Goal: Navigation & Orientation: Understand site structure

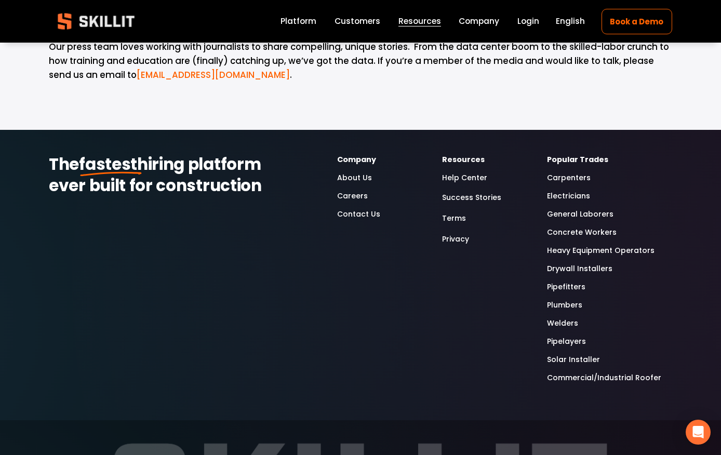
scroll to position [1370, 0]
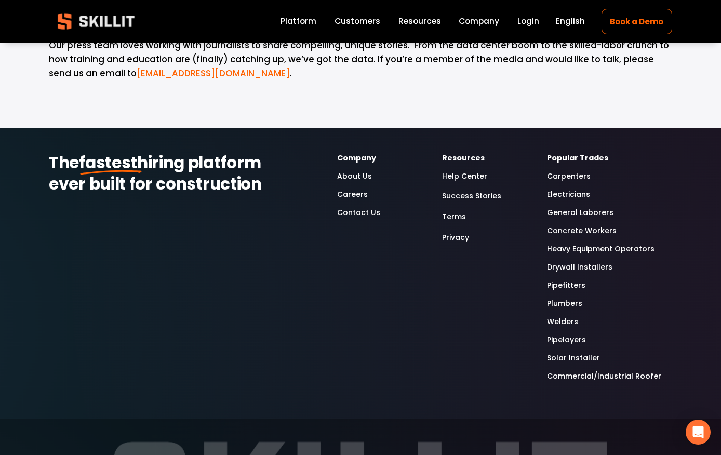
click at [348, 170] on link "About Us" at bounding box center [354, 176] width 35 height 12
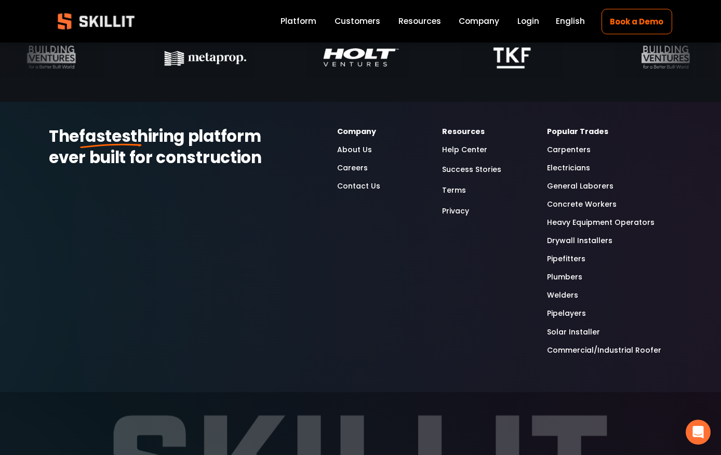
scroll to position [3158, 0]
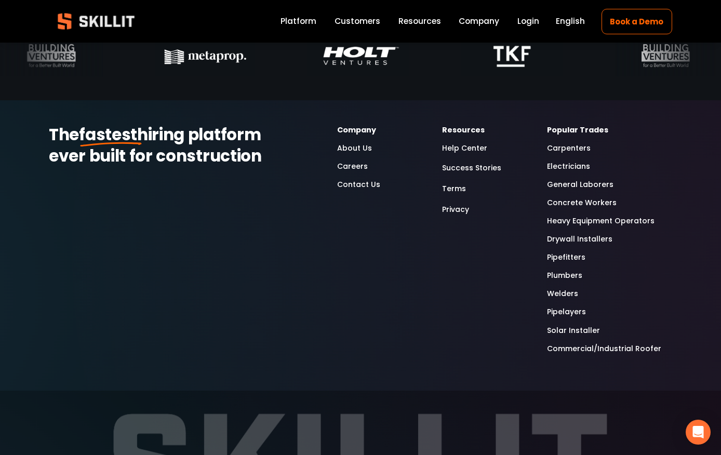
click at [350, 169] on link "Careers" at bounding box center [352, 166] width 31 height 12
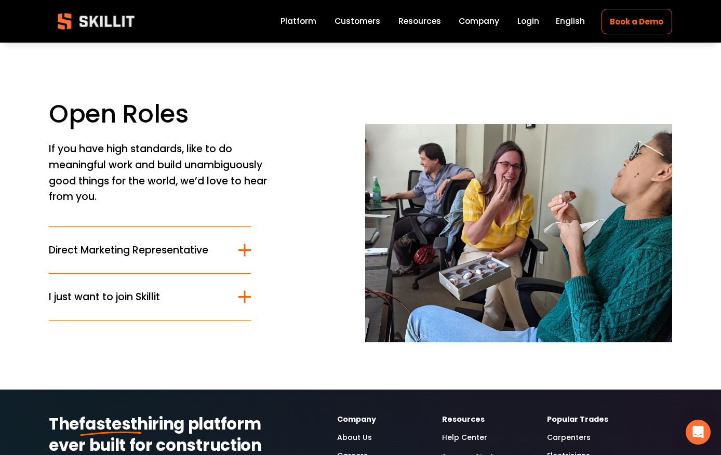
click at [244, 297] on div at bounding box center [245, 297] width 2 height 12
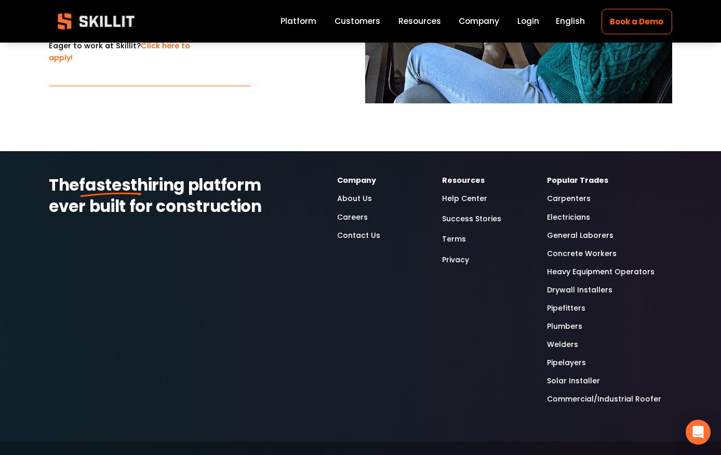
scroll to position [287, 0]
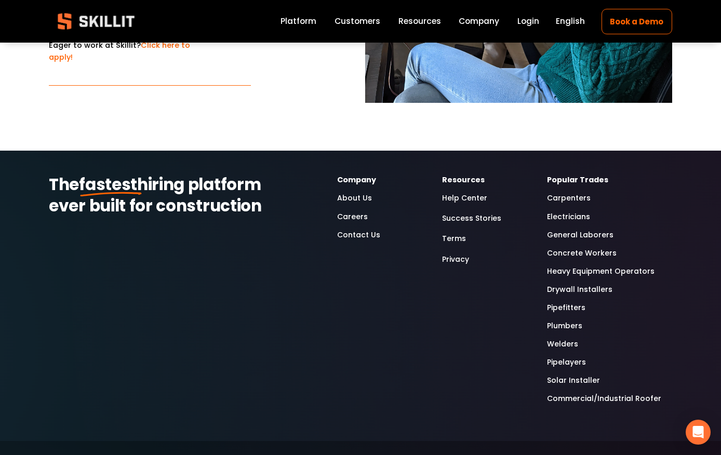
click at [471, 217] on link "Success Stories" at bounding box center [471, 218] width 59 height 14
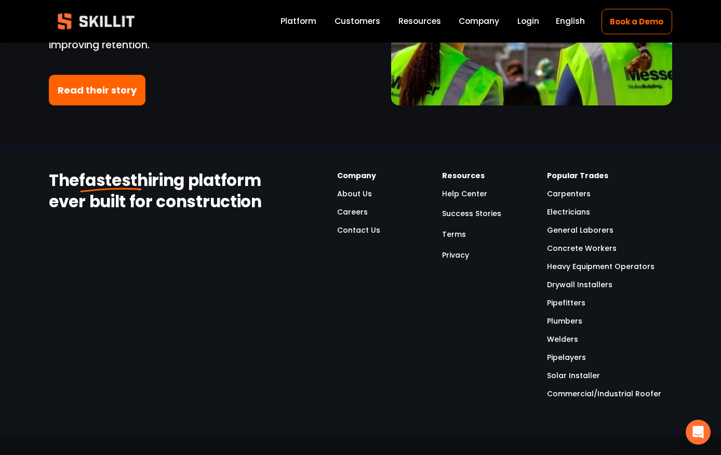
scroll to position [2642, 0]
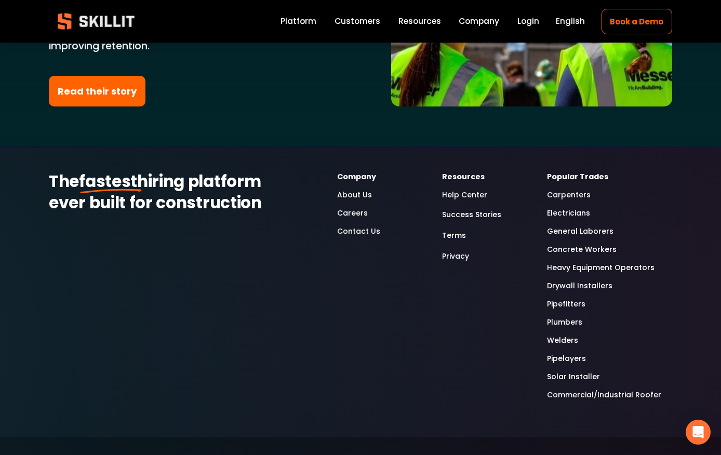
click at [472, 189] on link "Help Center" at bounding box center [464, 195] width 45 height 12
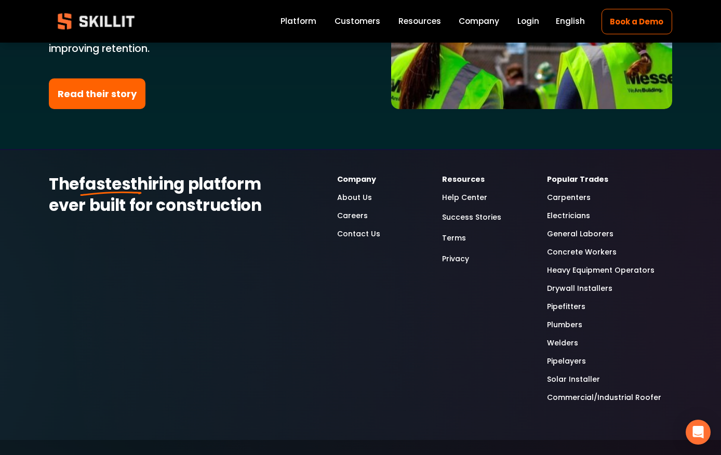
scroll to position [2642, 0]
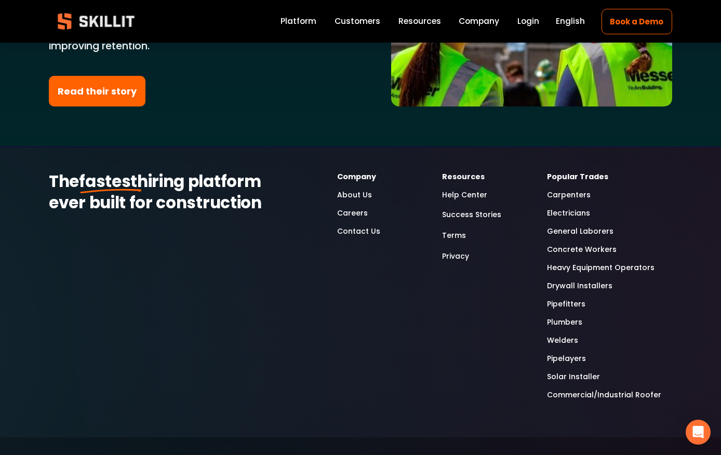
click at [0, 0] on span "Blog" at bounding box center [0, 0] width 0 height 0
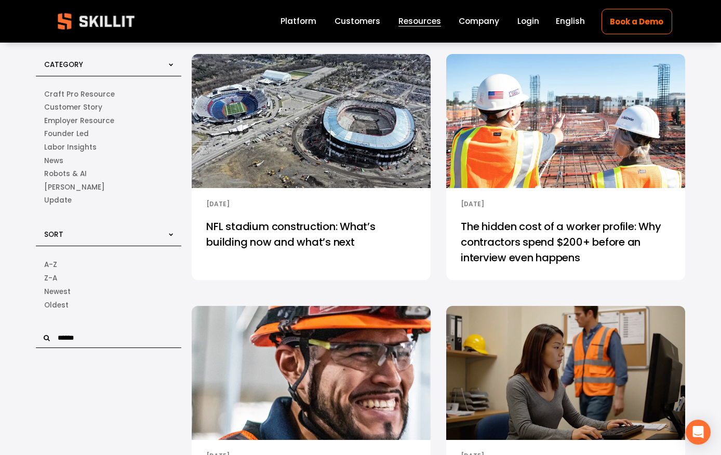
scroll to position [31, 0]
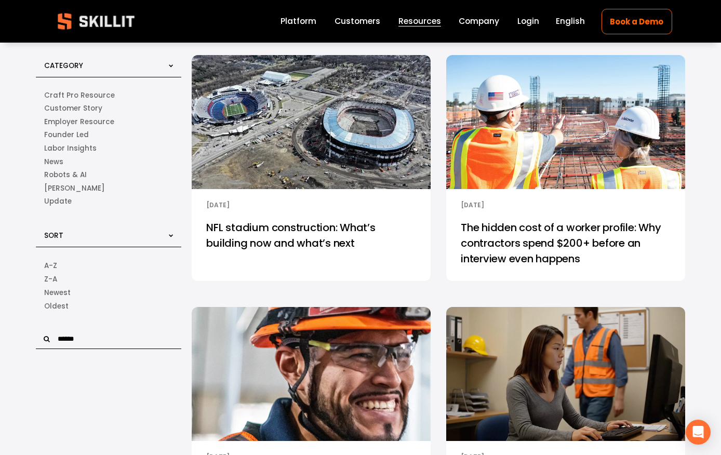
click at [584, 201] on div "[PERSON_NAME] [DATE] [PERSON_NAME] [DATE]" at bounding box center [565, 200] width 239 height 22
click at [586, 168] on img at bounding box center [565, 122] width 241 height 136
